Goal: Information Seeking & Learning: Learn about a topic

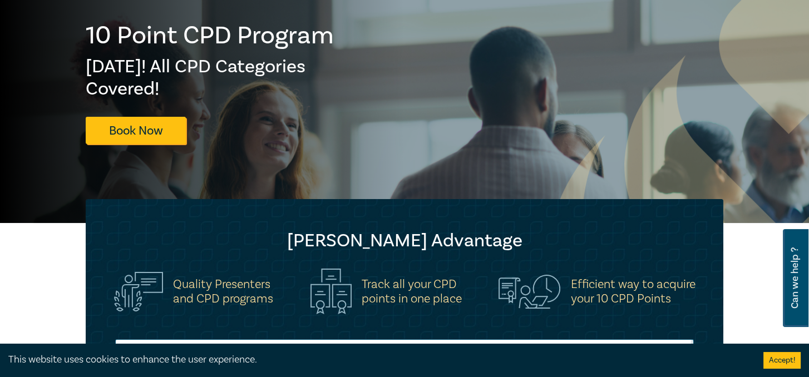
scroll to position [167, 0]
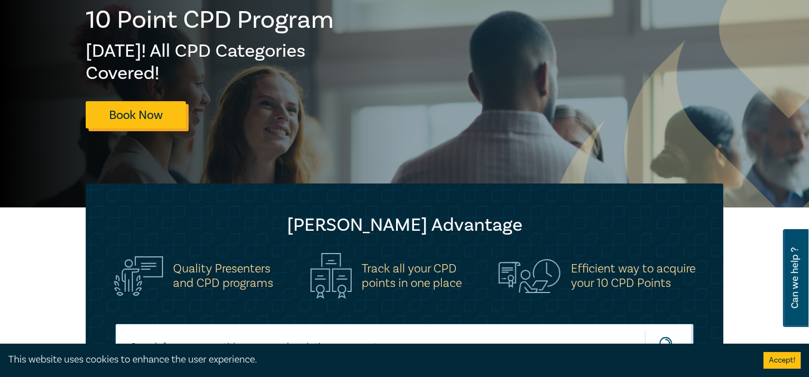
click at [144, 115] on link "Book Now" at bounding box center [136, 114] width 100 height 27
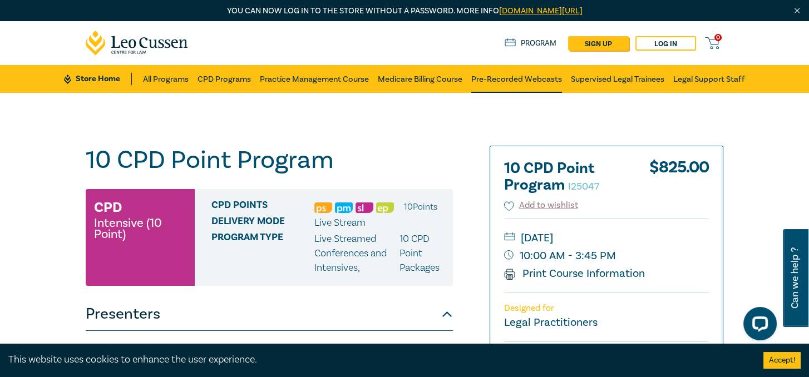
click at [513, 81] on link "Pre-Recorded Webcasts" at bounding box center [516, 79] width 91 height 28
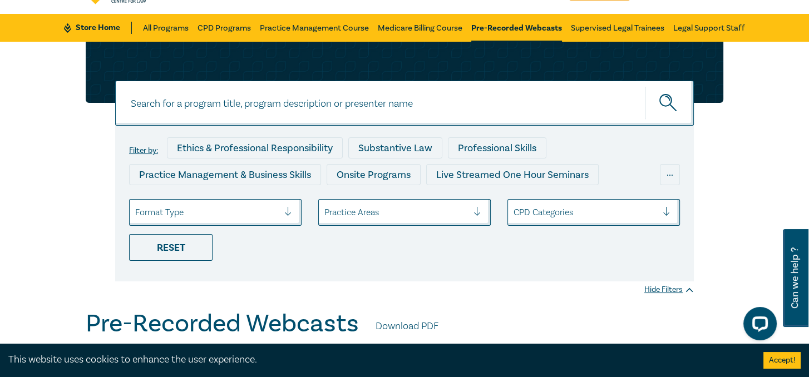
scroll to position [56, 0]
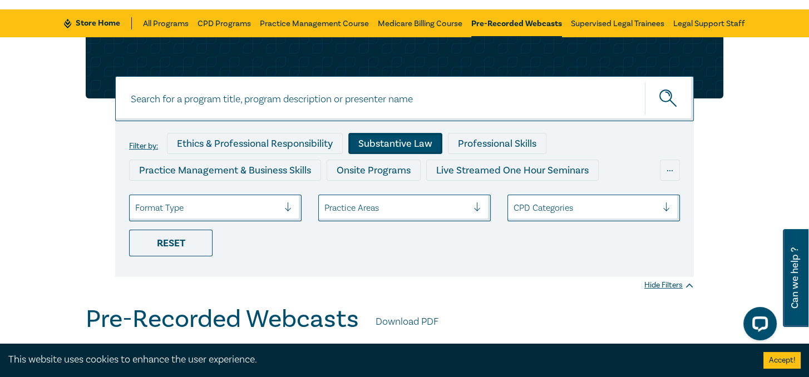
click at [391, 145] on div "Substantive Law" at bounding box center [395, 143] width 94 height 21
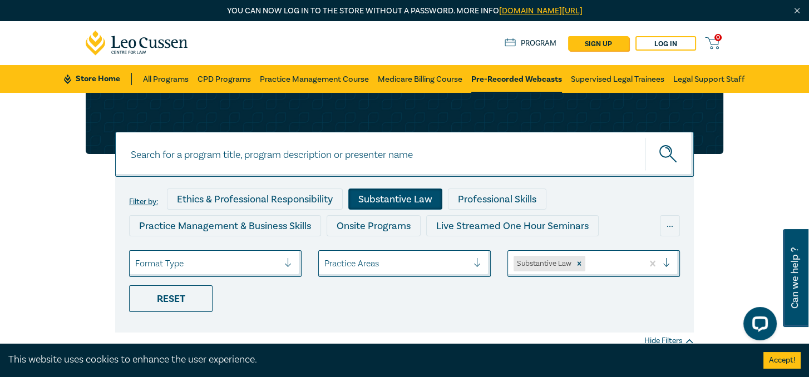
click at [396, 267] on div at bounding box center [397, 264] width 144 height 14
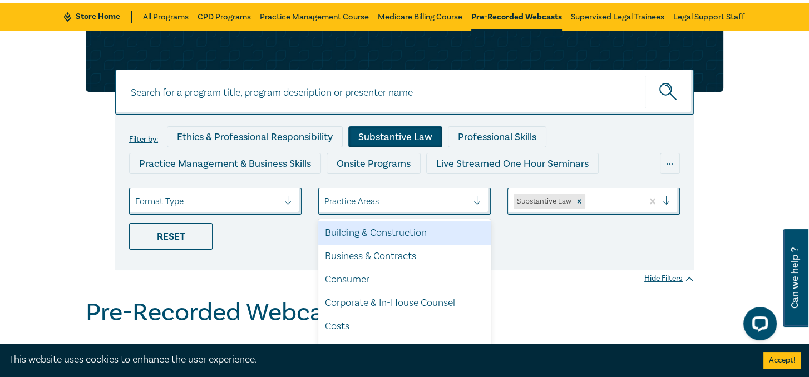
scroll to position [76, 0]
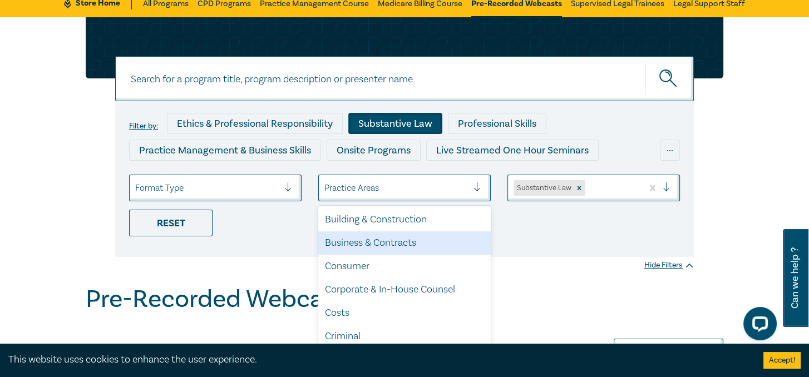
click at [456, 235] on div "Business & Contracts" at bounding box center [404, 243] width 173 height 23
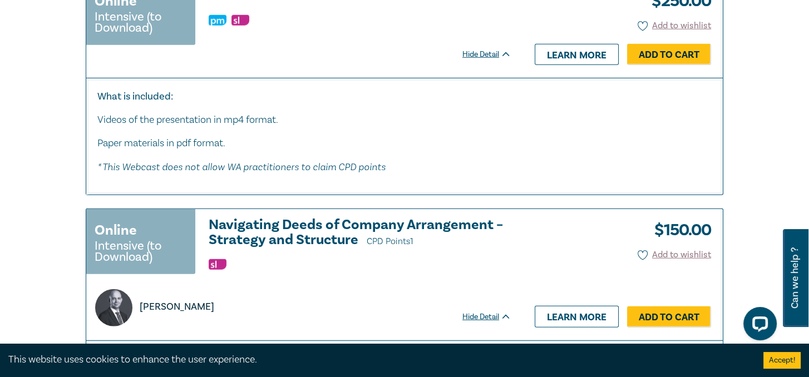
scroll to position [3897, 0]
